Goal: Task Accomplishment & Management: Manage account settings

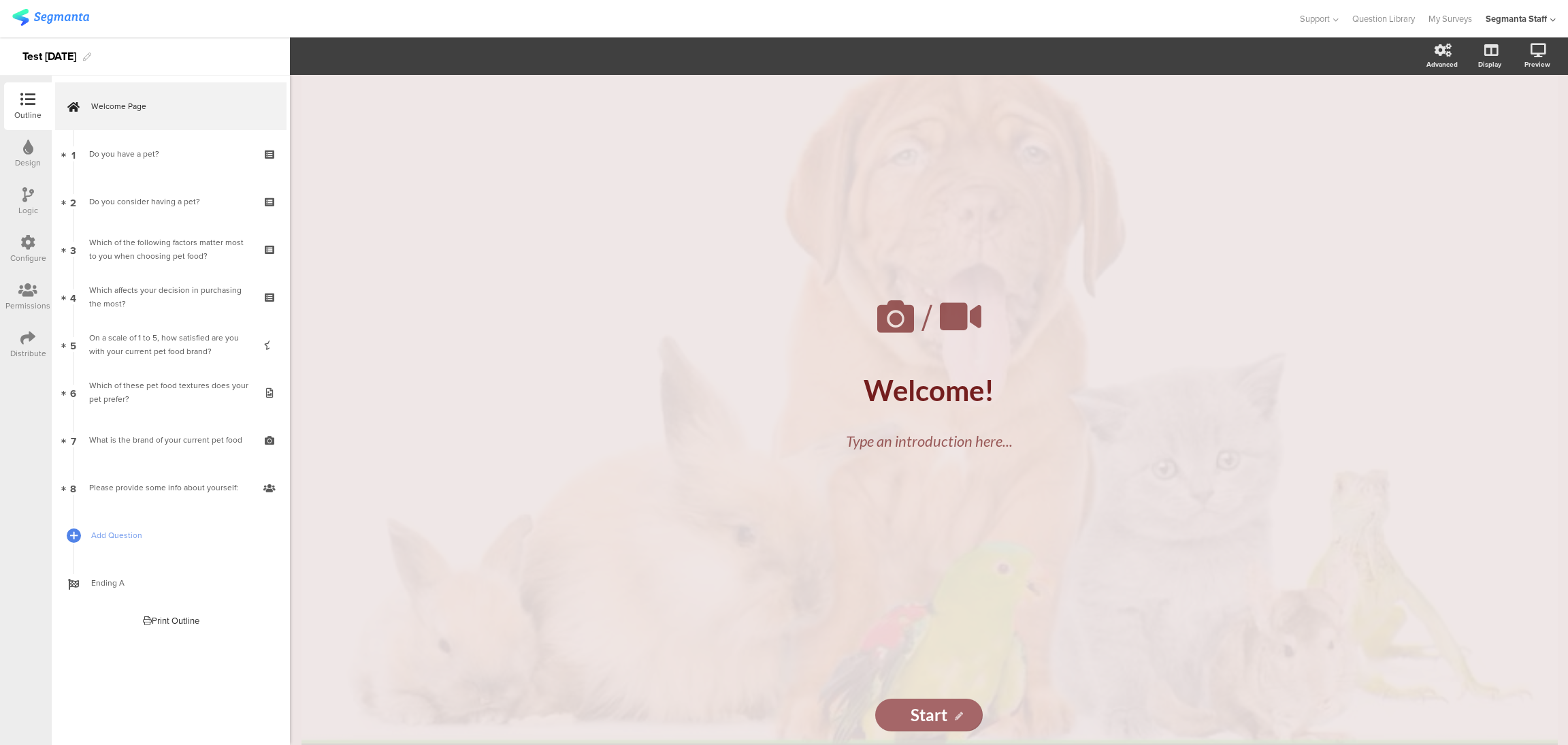
click at [344, 319] on div "/ Welcome! Welcome! Type an introduction here... Start Start" at bounding box center [929, 410] width 1278 height 670
click at [39, 343] on div "Distribute" at bounding box center [28, 344] width 47 height 47
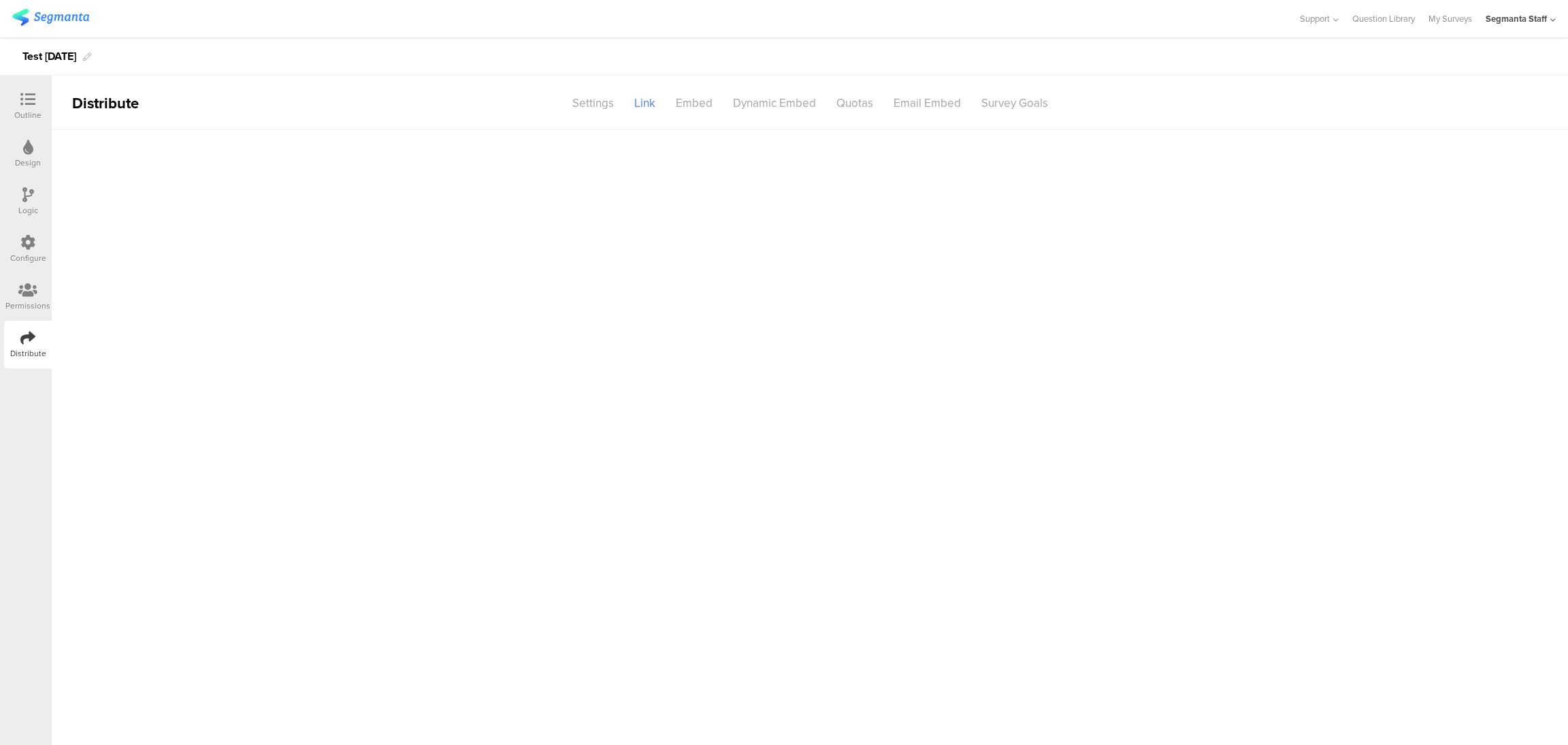
click at [34, 339] on icon at bounding box center [28, 338] width 15 height 15
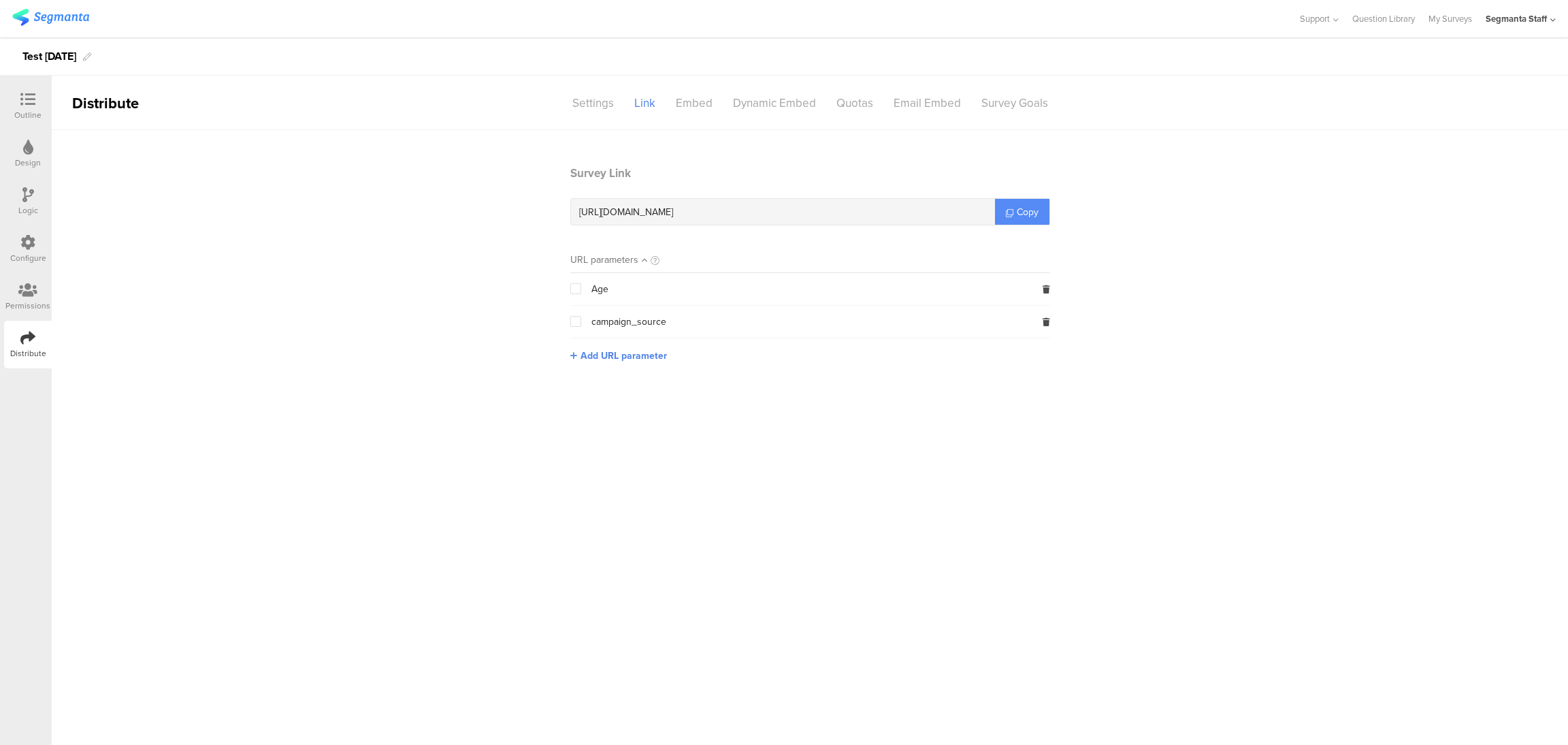
click at [1026, 205] on span "Copy" at bounding box center [1028, 211] width 22 height 14
click at [26, 296] on icon at bounding box center [28, 290] width 19 height 15
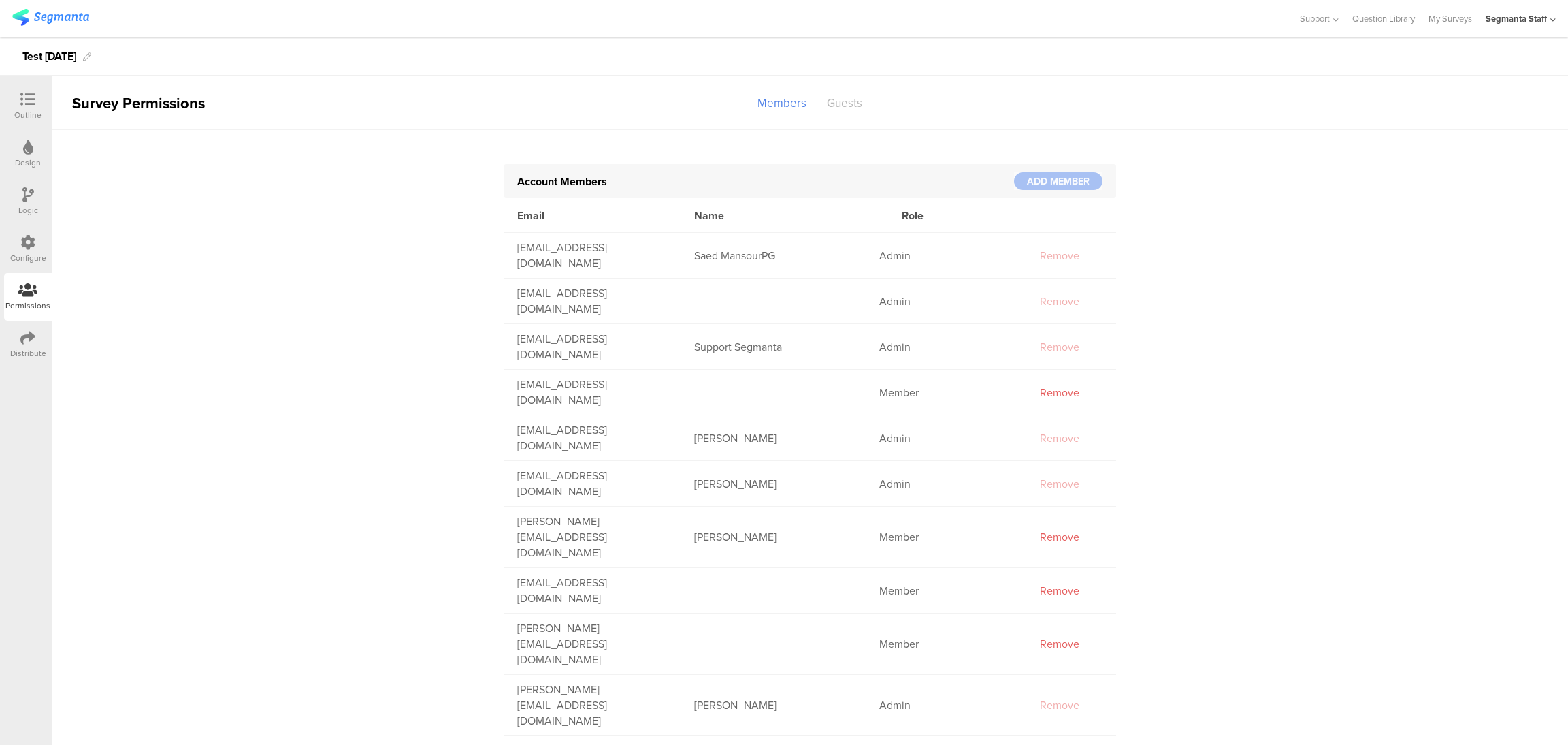
click at [837, 107] on div "Guests" at bounding box center [844, 103] width 56 height 24
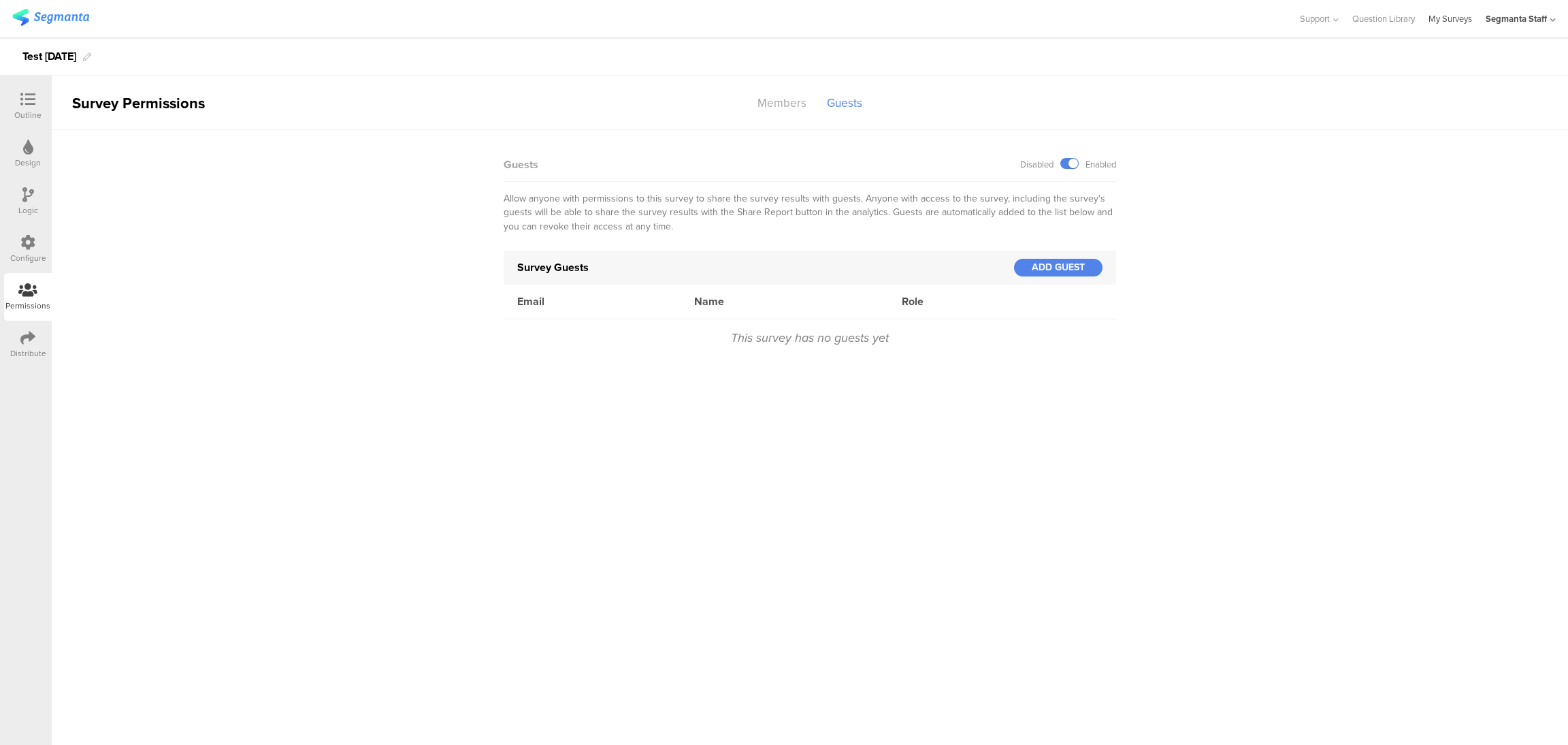
click at [1456, 21] on link "My Surveys" at bounding box center [1451, 19] width 44 height 37
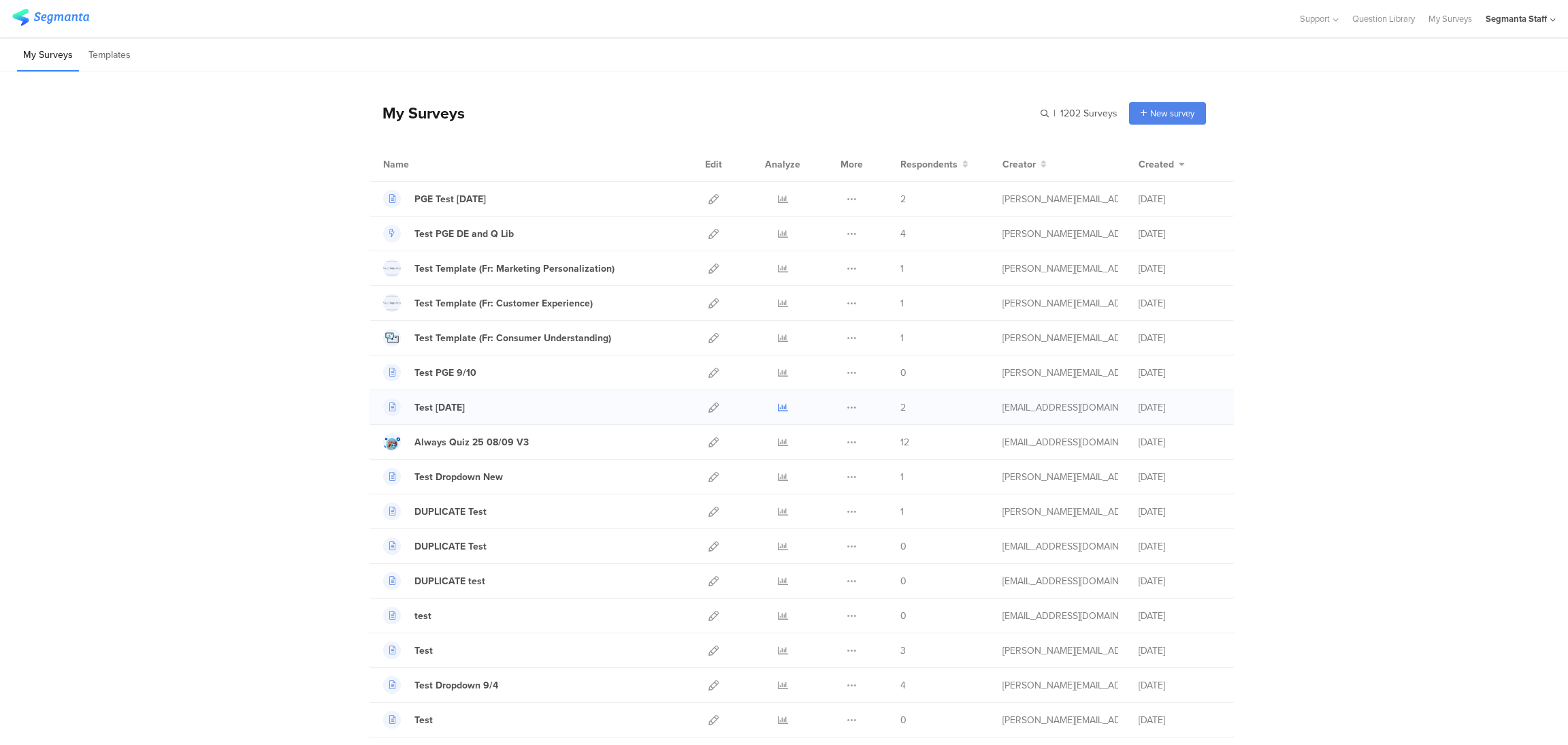
click at [778, 408] on icon at bounding box center [783, 408] width 10 height 10
click at [1558, 24] on div "Support Help Center Live Chat Question Library My Surveys Segmanta Staff ACCOUN…" at bounding box center [784, 19] width 1568 height 37
click at [1537, 22] on div "Segmanta Staff" at bounding box center [1516, 18] width 61 height 13
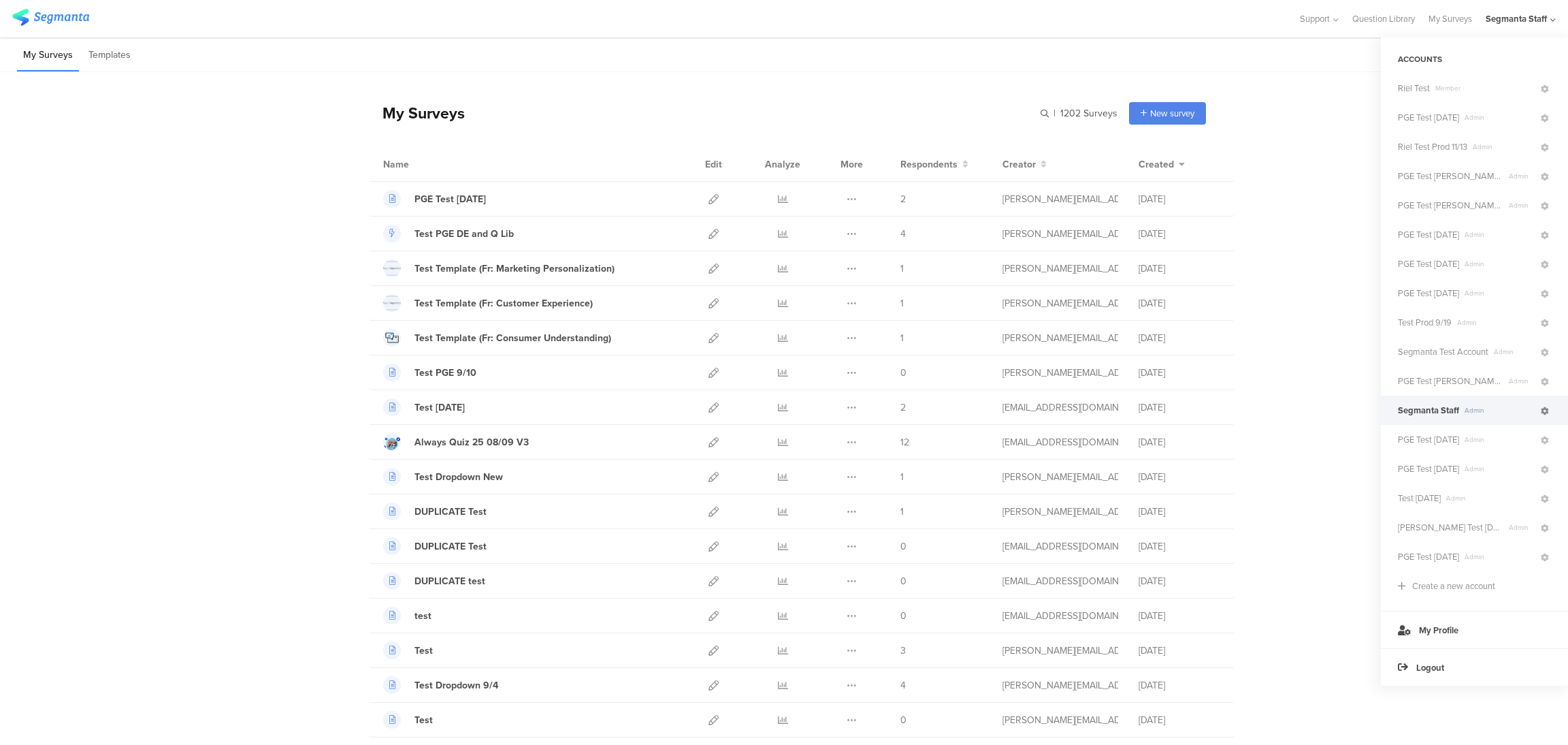
click at [1543, 409] on icon at bounding box center [1545, 412] width 8 height 8
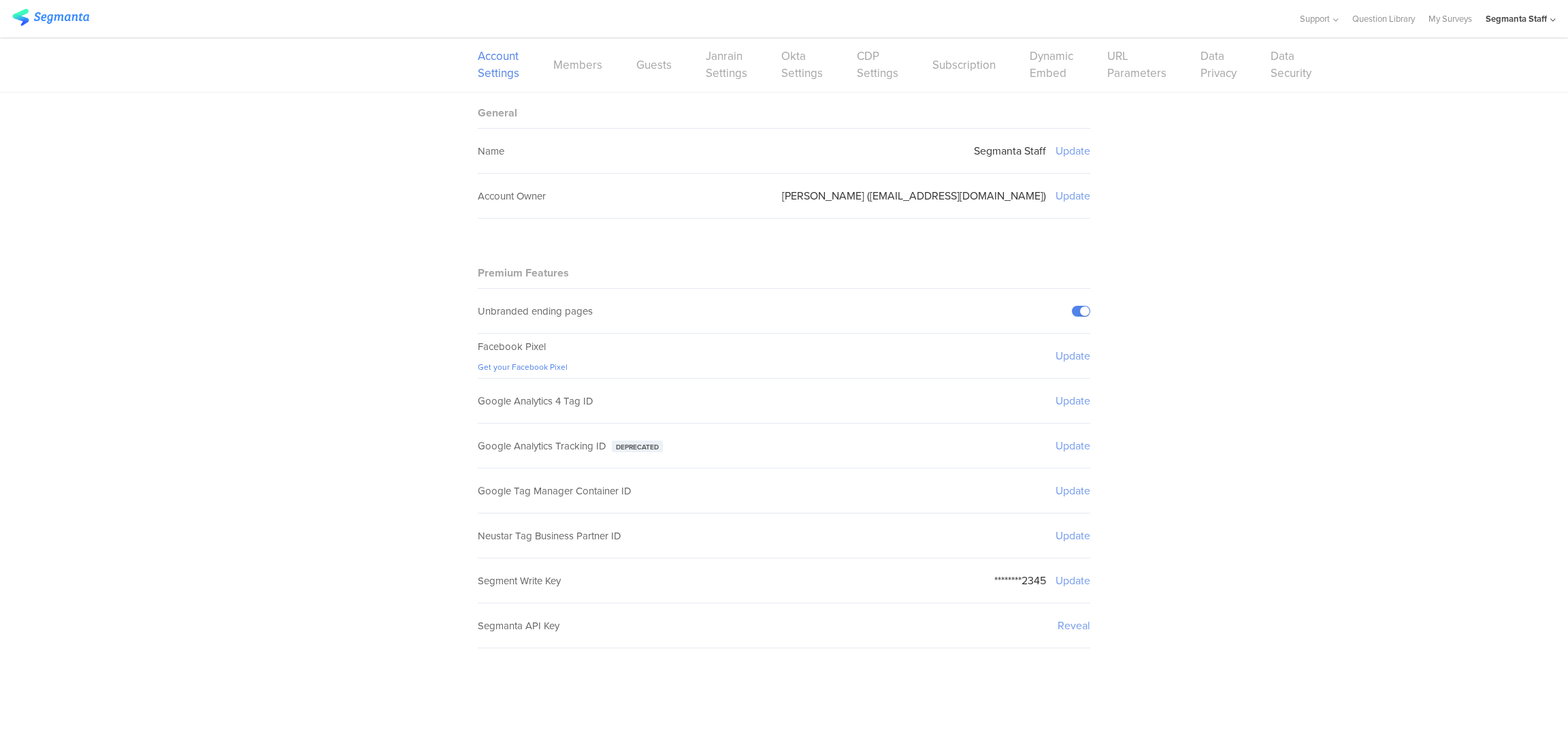
click at [603, 67] on div "Account Settings Members Guests Janrain Settings Okta Settings CDP Settings Sub…" at bounding box center [784, 64] width 613 height 54
click at [583, 69] on link "Members" at bounding box center [578, 65] width 49 height 17
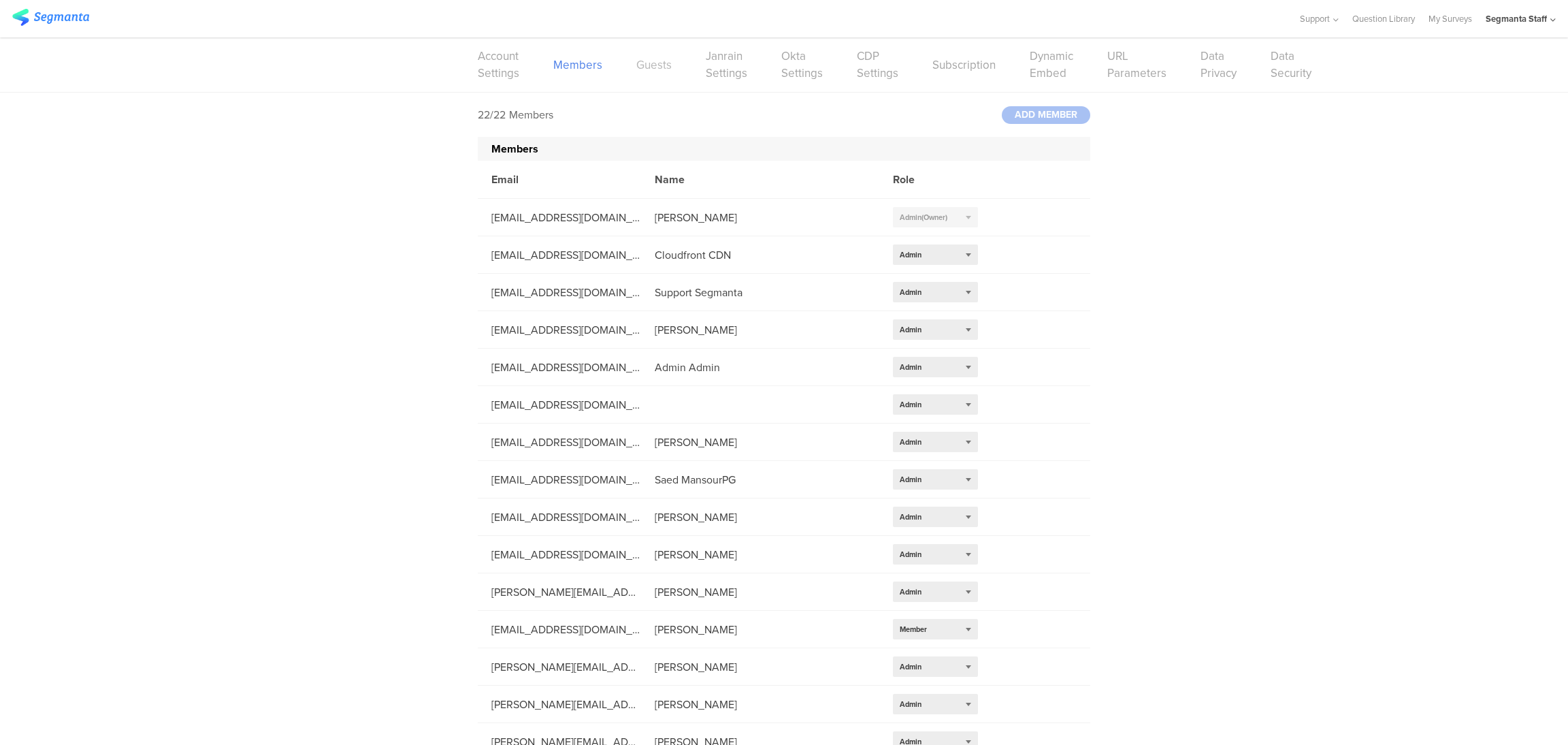
click at [636, 66] on link "Guests" at bounding box center [654, 65] width 36 height 17
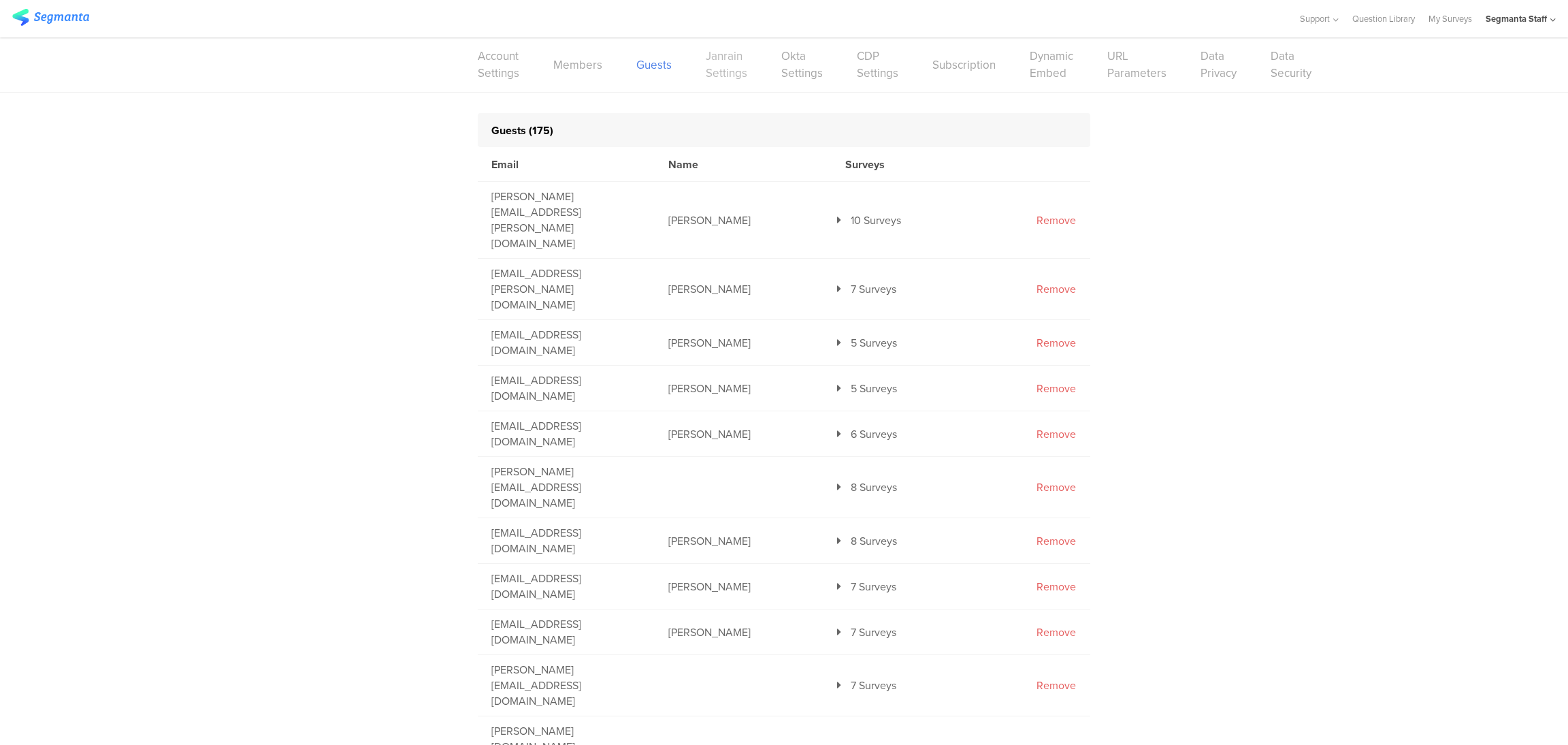
click at [713, 75] on link "Janrain Settings" at bounding box center [726, 64] width 41 height 34
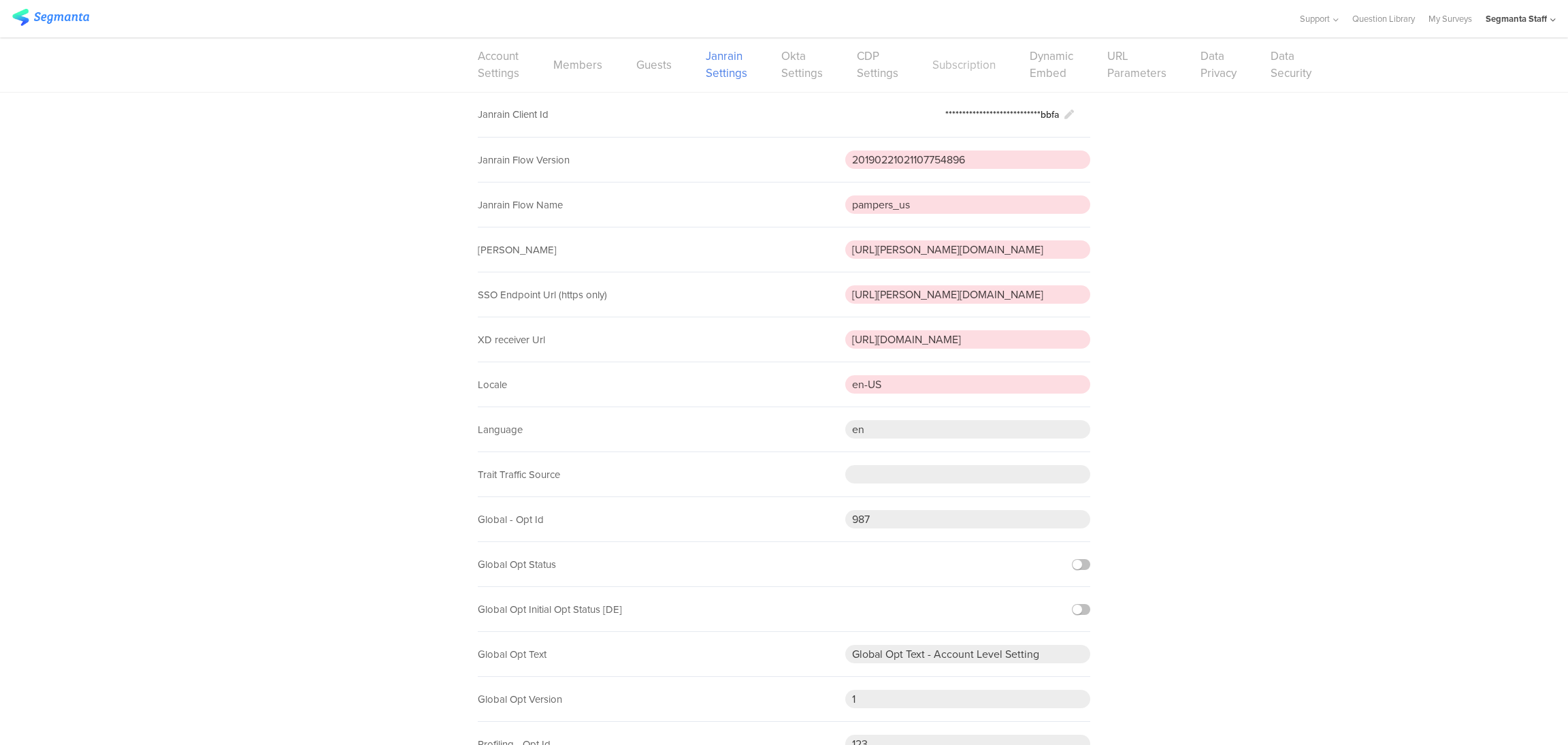
click at [950, 65] on link "Subscription" at bounding box center [964, 65] width 63 height 17
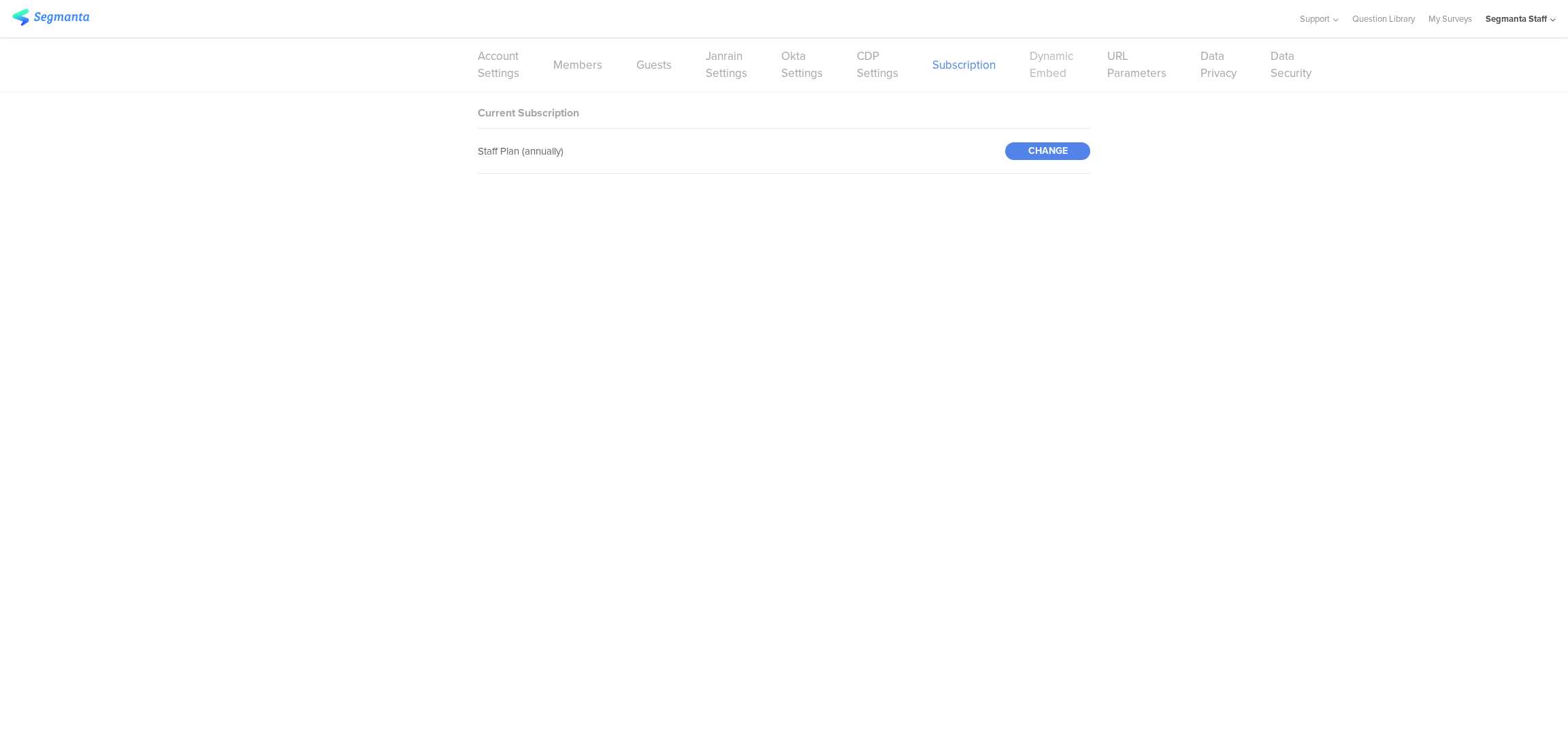
click at [1059, 75] on link "Dynamic Embed" at bounding box center [1052, 64] width 44 height 34
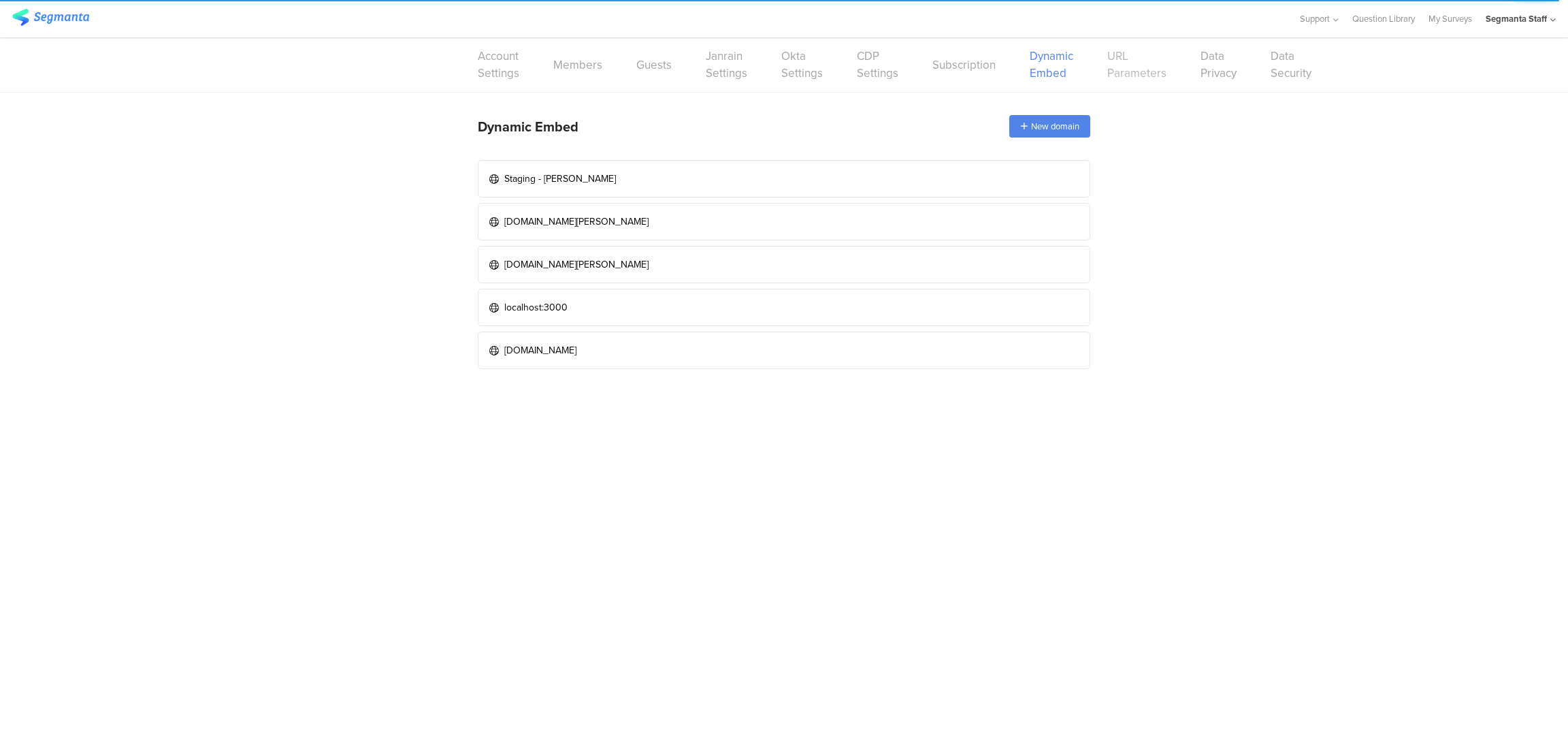
click at [1118, 71] on link "URL Parameters" at bounding box center [1137, 64] width 59 height 34
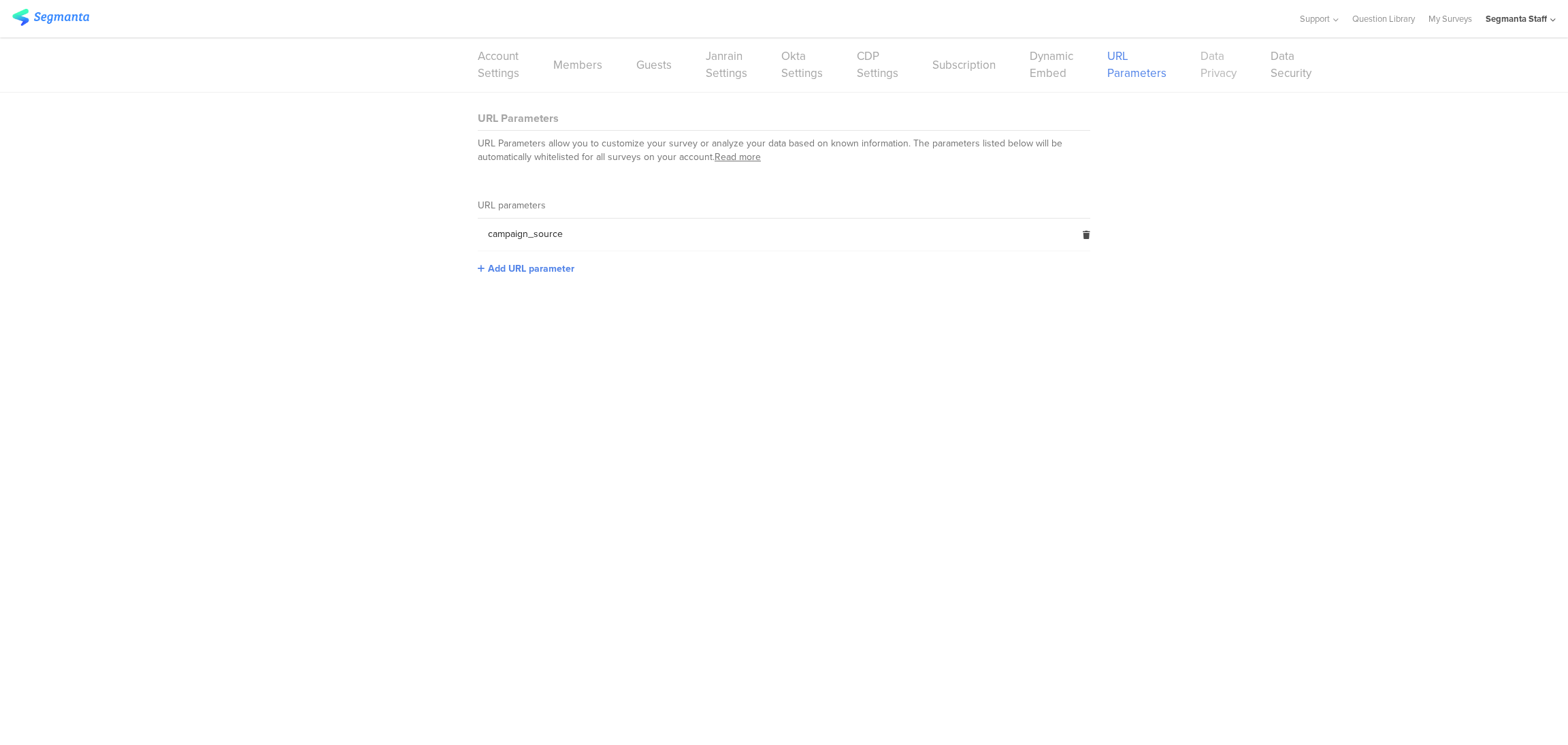
click at [1201, 79] on link "Data Privacy" at bounding box center [1219, 64] width 36 height 34
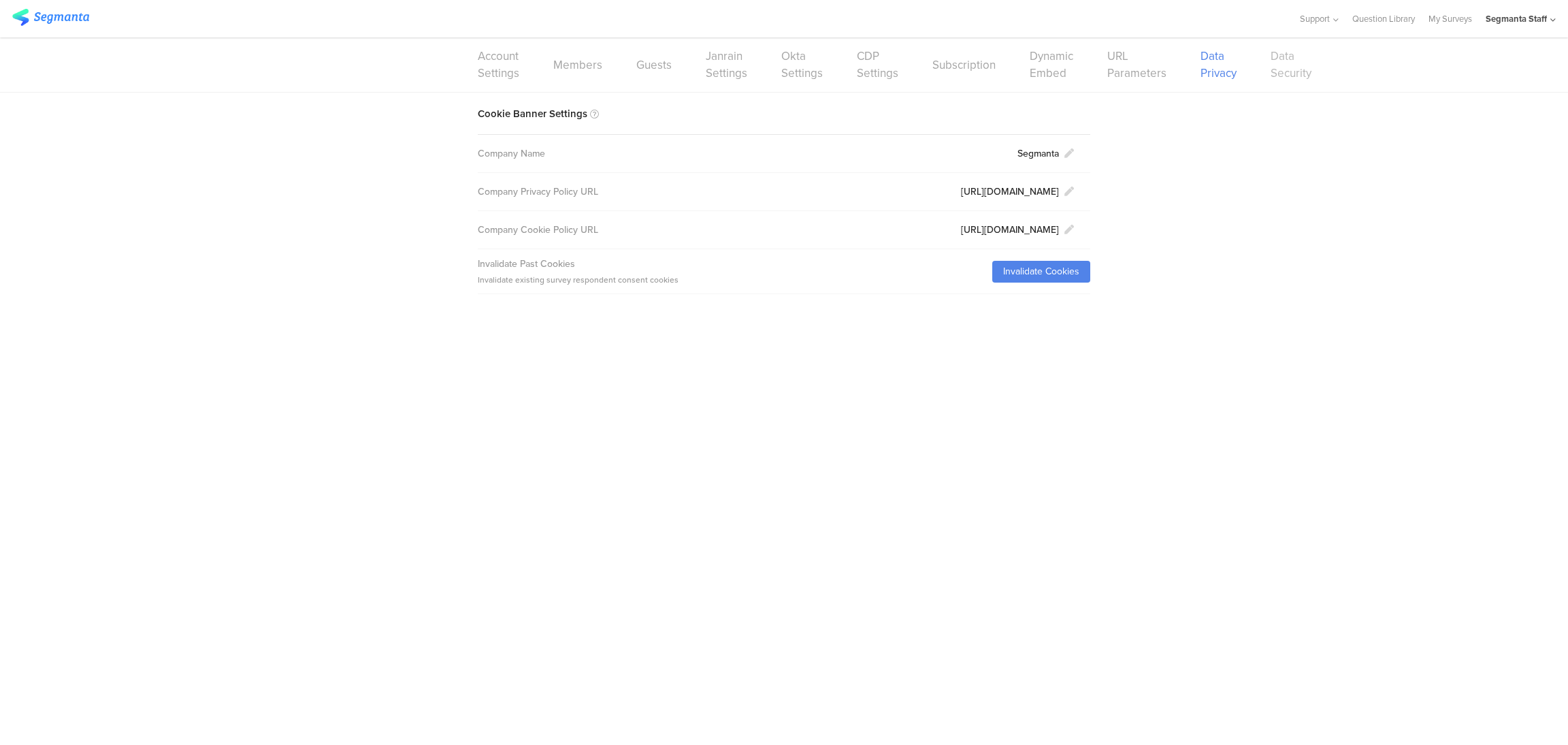
click at [1271, 71] on link "Data Security" at bounding box center [1292, 64] width 41 height 34
